Goal: Transaction & Acquisition: Obtain resource

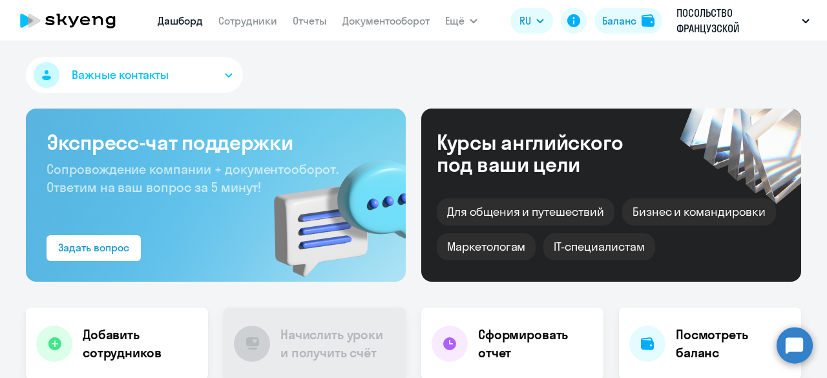
select select "30"
click at [251, 14] on app-menu-item-link "Сотрудники" at bounding box center [247, 21] width 59 height 16
click at [252, 17] on link "Сотрудники" at bounding box center [247, 20] width 59 height 13
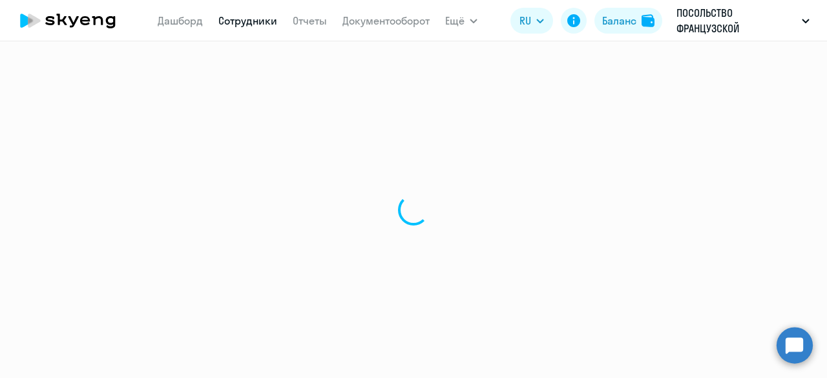
select select "30"
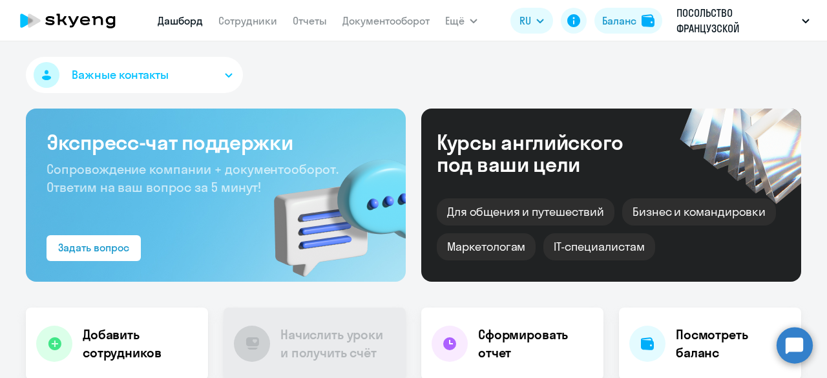
select select "30"
click at [364, 19] on link "Документооборот" at bounding box center [385, 20] width 87 height 13
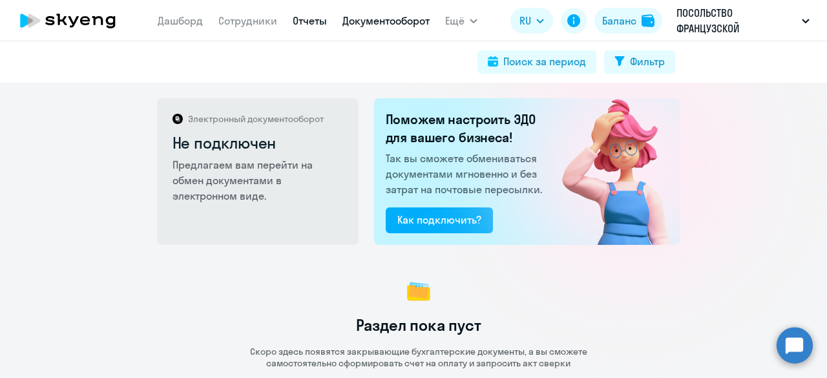
click at [310, 19] on link "Отчеты" at bounding box center [310, 20] width 34 height 13
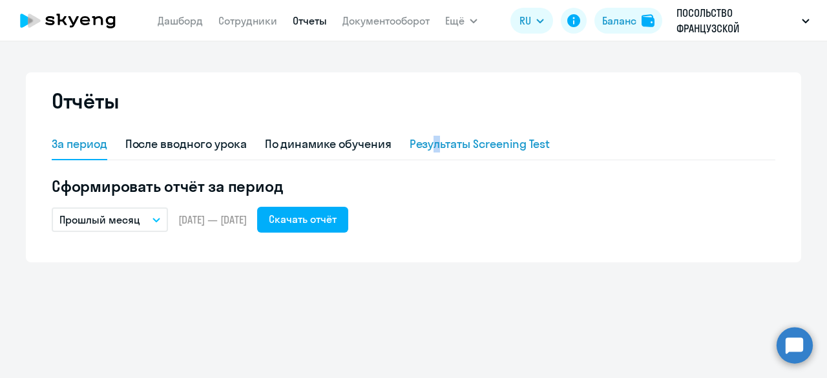
click at [438, 144] on div "Результаты Screening Test" at bounding box center [479, 144] width 141 height 17
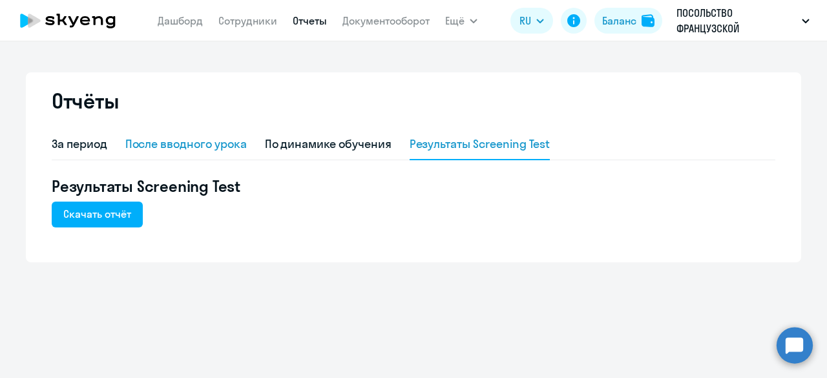
click at [168, 150] on div "После вводного урока" at bounding box center [185, 144] width 121 height 17
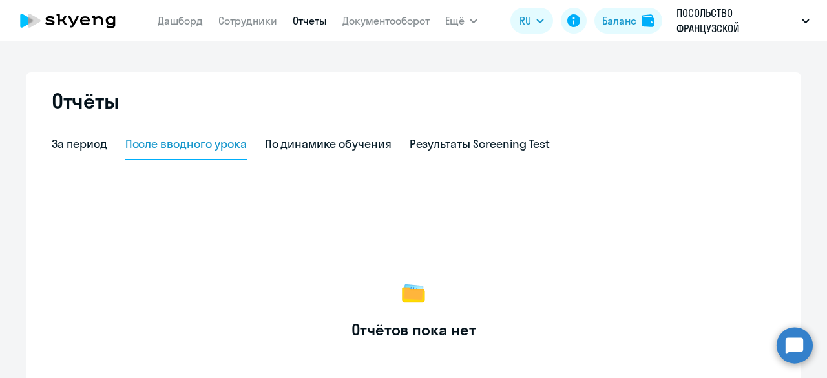
drag, startPoint x: 103, startPoint y: 141, endPoint x: 110, endPoint y: 135, distance: 8.7
click at [103, 141] on div "За период После вводного урока По динамике обучения Результаты Screening Test" at bounding box center [413, 144] width 723 height 31
click at [238, 26] on link "Сотрудники" at bounding box center [247, 20] width 59 height 13
select select "30"
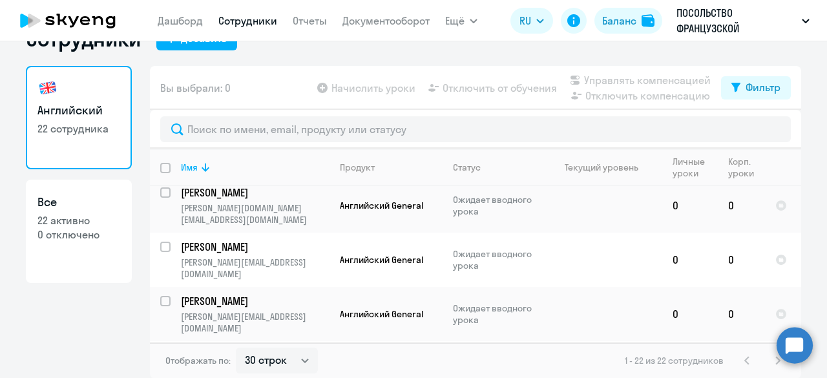
scroll to position [772, 0]
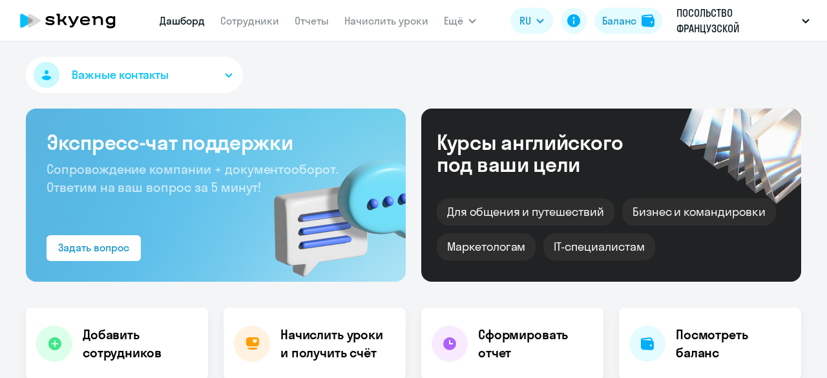
select select "30"
click at [617, 19] on div "Баланс" at bounding box center [619, 20] width 34 height 15
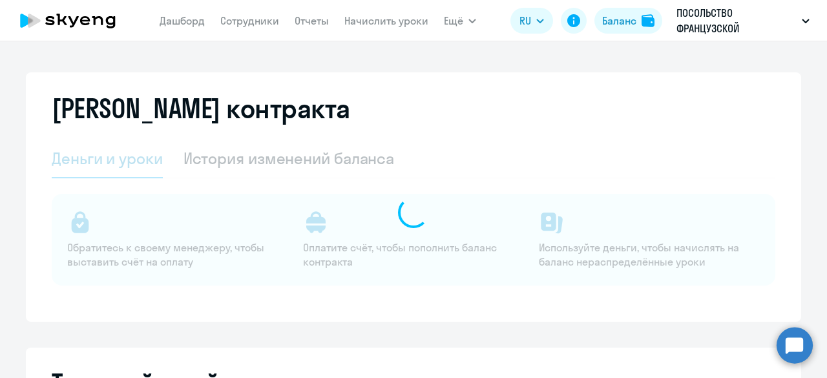
select select "english_adult_not_native_speaker"
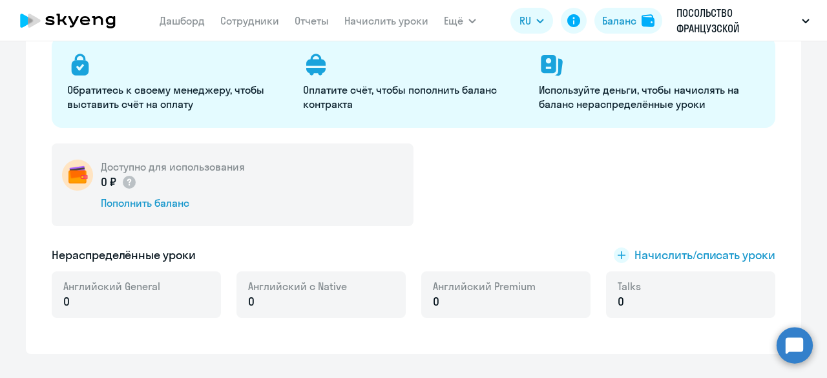
scroll to position [129, 0]
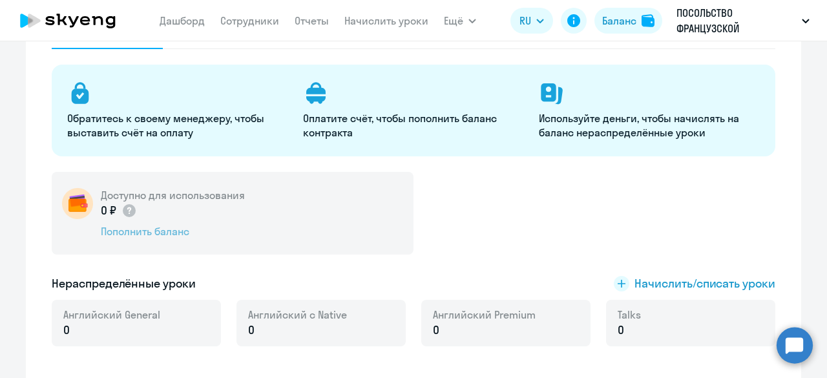
click at [132, 234] on div "Пополнить баланс" at bounding box center [173, 231] width 144 height 14
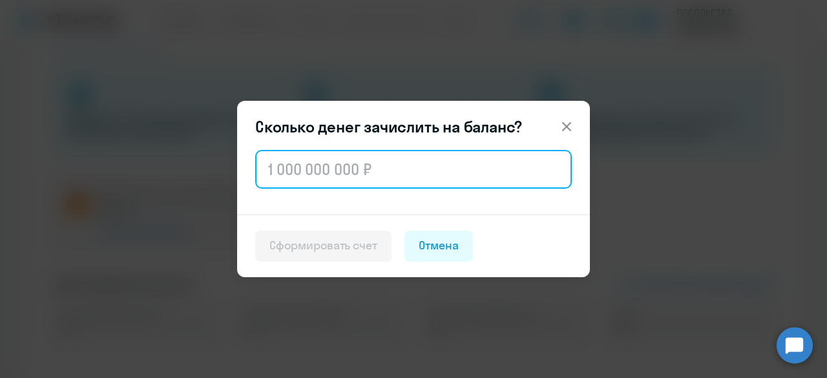
click at [267, 171] on input "text" at bounding box center [413, 169] width 316 height 39
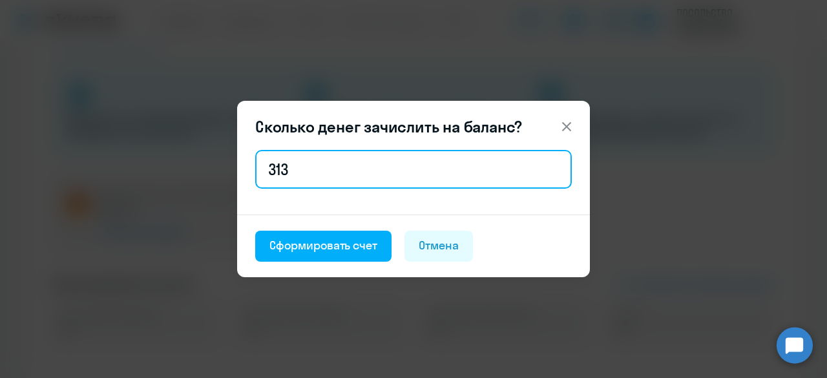
paste input "313 632,"
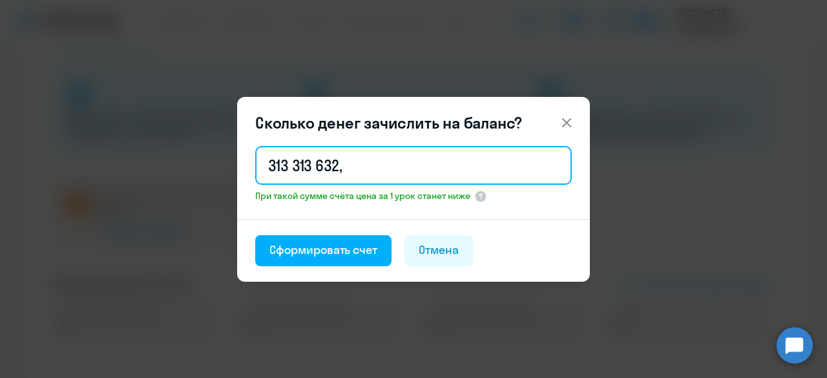
drag, startPoint x: 291, startPoint y: 160, endPoint x: 255, endPoint y: 159, distance: 35.5
click at [255, 160] on input "313 313 632," at bounding box center [413, 165] width 316 height 39
click at [325, 163] on input "313 632" at bounding box center [413, 165] width 316 height 39
click at [294, 163] on input "313 632" at bounding box center [413, 165] width 316 height 39
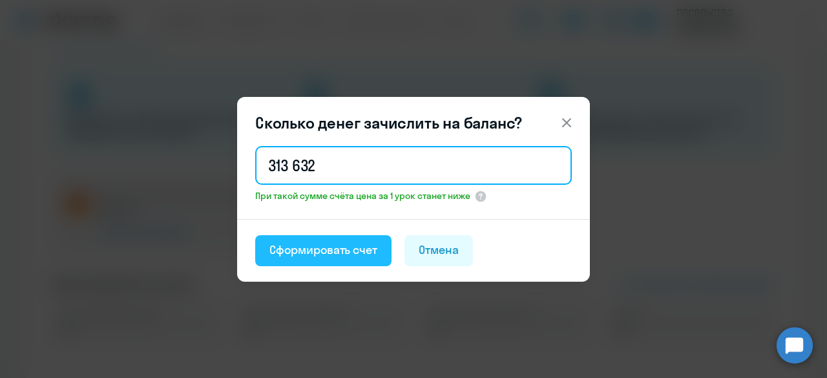
type input "313 632"
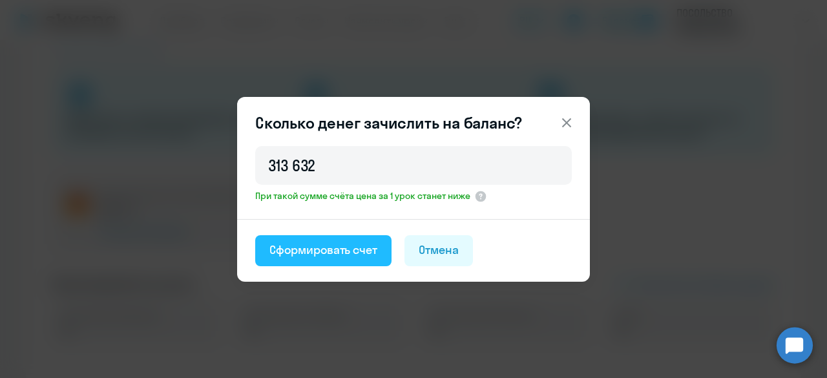
click at [347, 251] on div "Сформировать счет" at bounding box center [323, 250] width 108 height 17
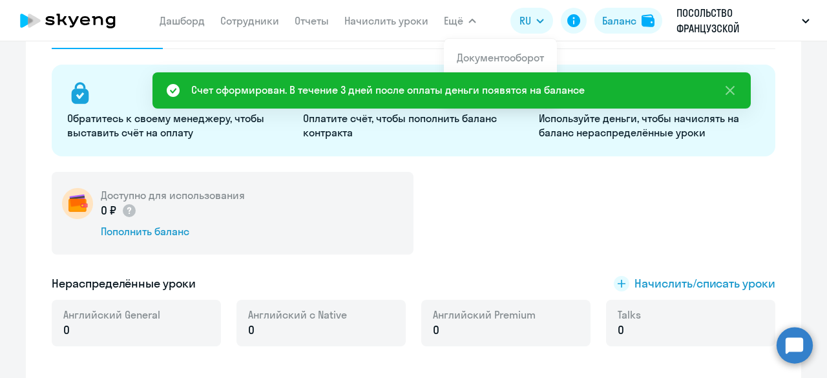
click at [483, 45] on li "Документооборот" at bounding box center [500, 57] width 113 height 32
click at [456, 20] on span "Ещё" at bounding box center [453, 20] width 19 height 15
click at [462, 21] on button "Ещё" at bounding box center [460, 21] width 32 height 26
click at [466, 26] on button "Ещё" at bounding box center [460, 21] width 32 height 26
click at [478, 52] on link "Документооборот" at bounding box center [500, 57] width 87 height 13
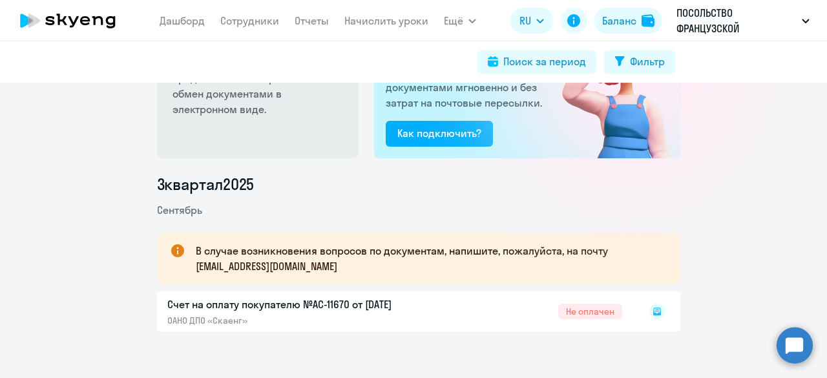
scroll to position [105, 0]
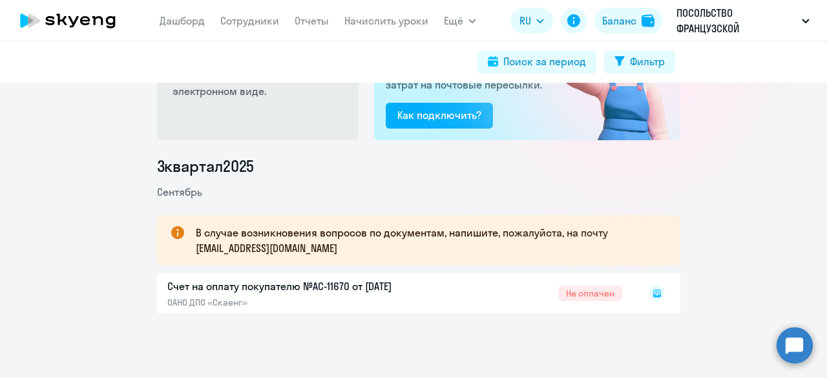
click at [656, 293] on rect at bounding box center [656, 292] width 15 height 15
click at [653, 294] on icon at bounding box center [656, 293] width 7 height 5
